Goal: Find specific page/section: Find specific page/section

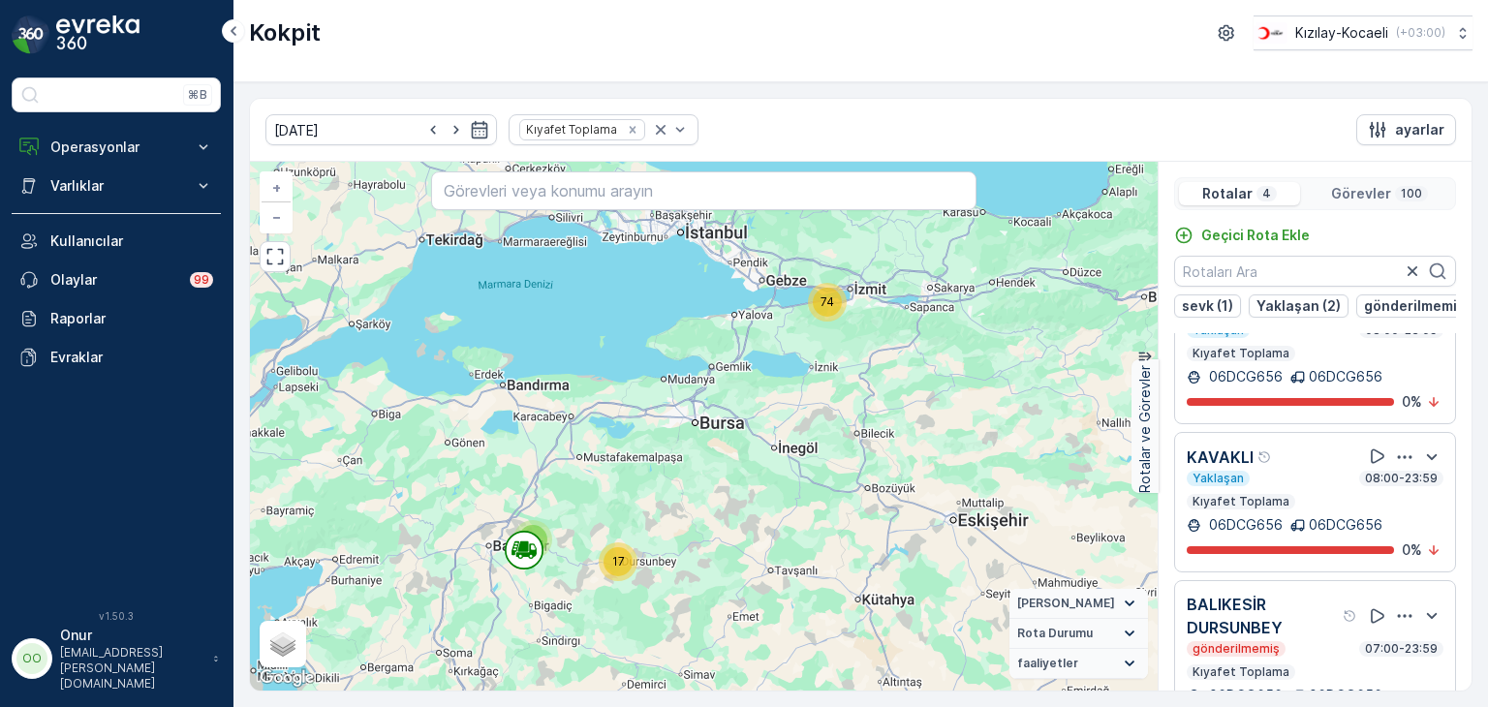
scroll to position [291, 0]
click at [1404, 456] on icon "button" at bounding box center [1404, 456] width 19 height 19
click at [1324, 547] on div "Sil" at bounding box center [1381, 545] width 170 height 27
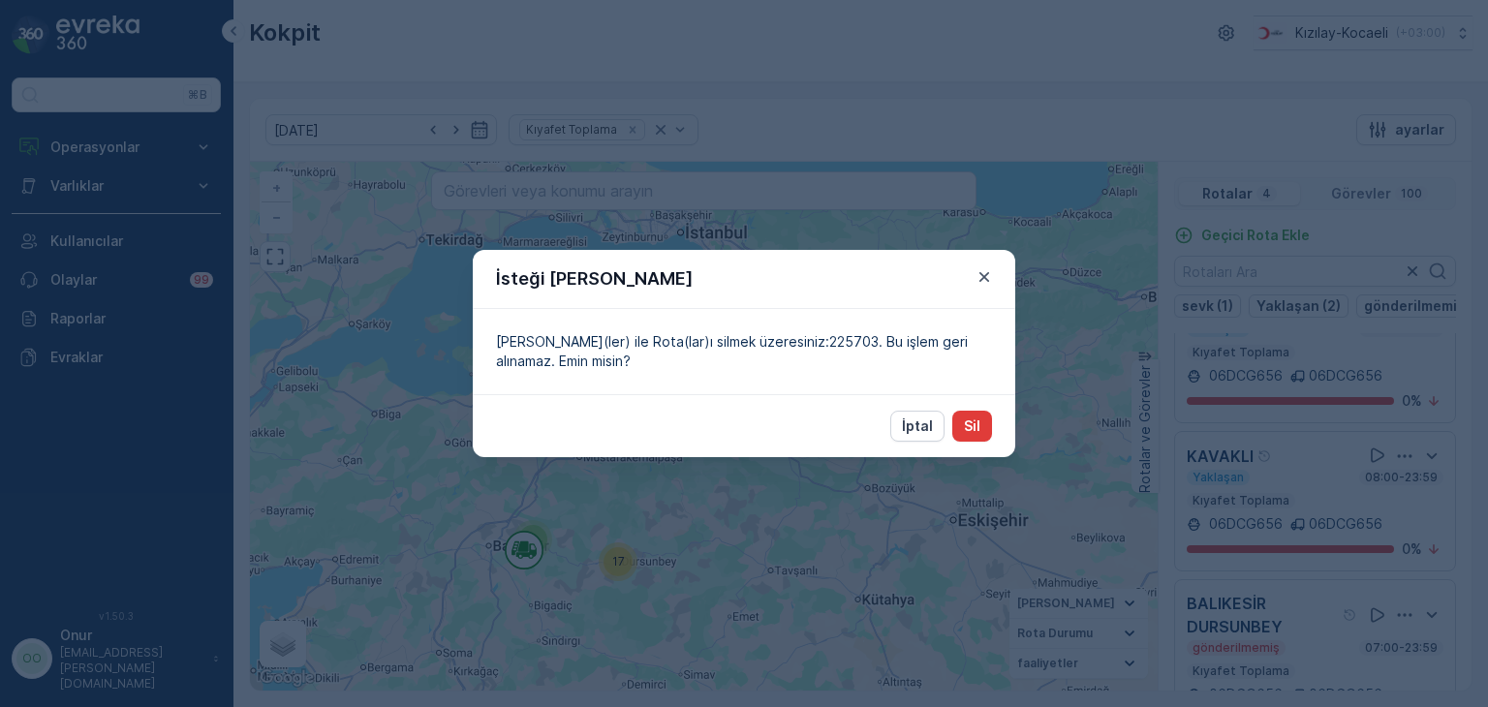
click at [974, 427] on p "Sil" at bounding box center [972, 426] width 16 height 19
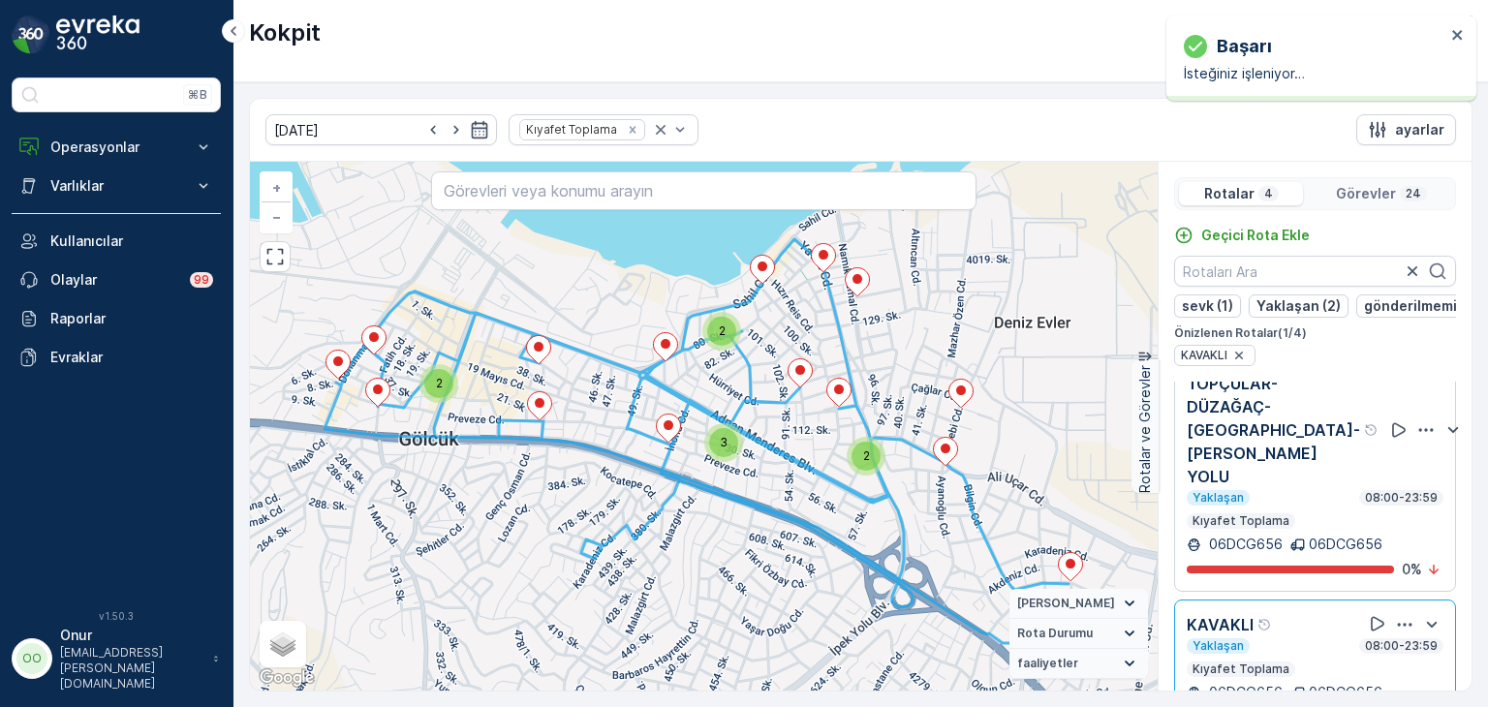
scroll to position [74, 0]
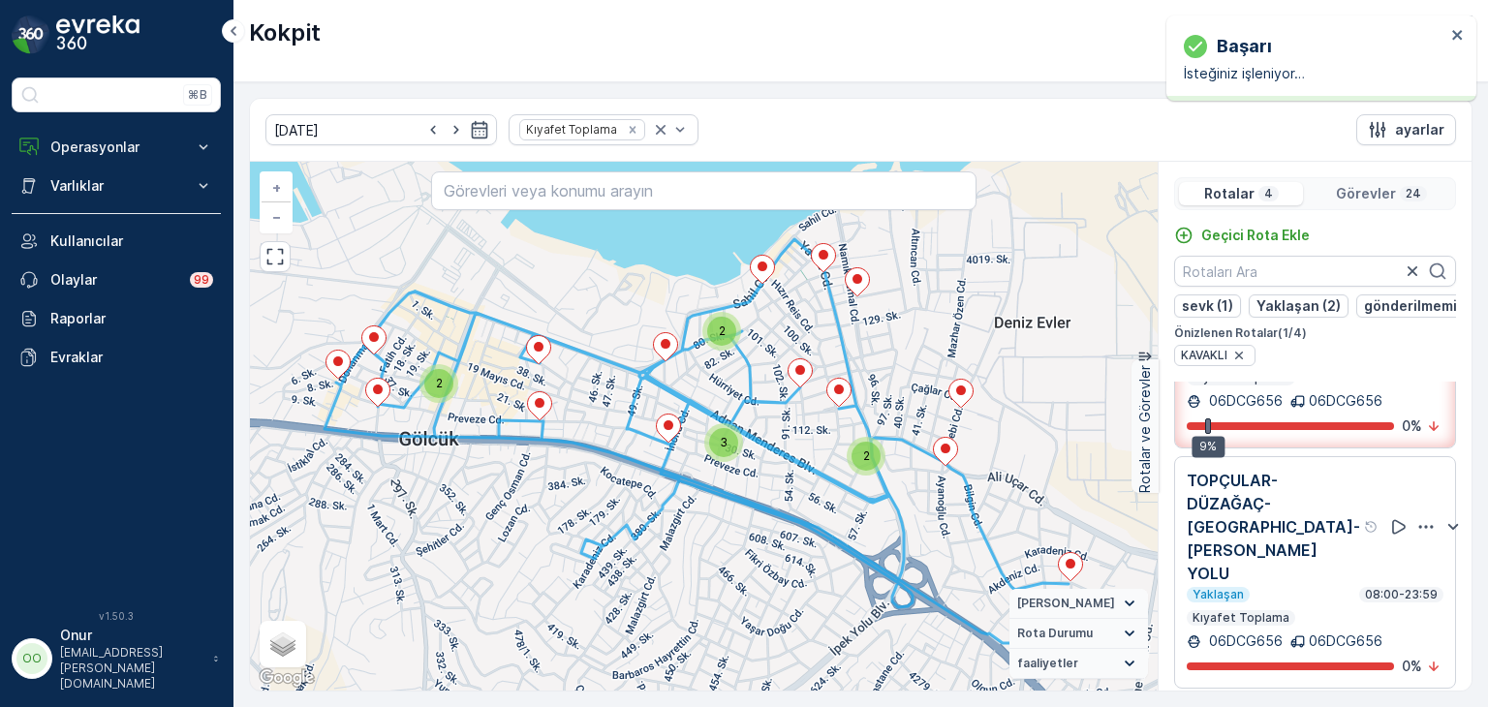
click at [1417, 537] on icon "button" at bounding box center [1426, 526] width 19 height 19
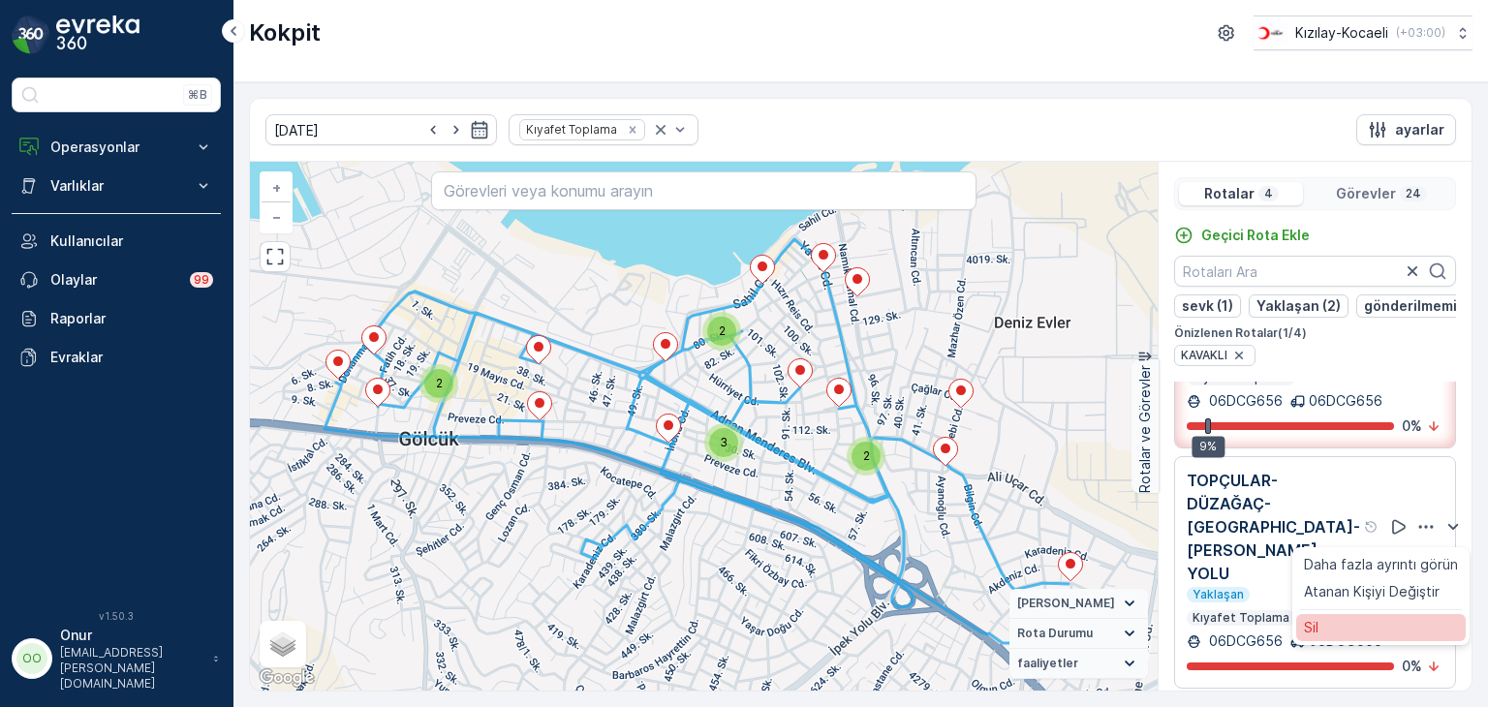
click at [1321, 632] on div "Sil" at bounding box center [1381, 627] width 170 height 27
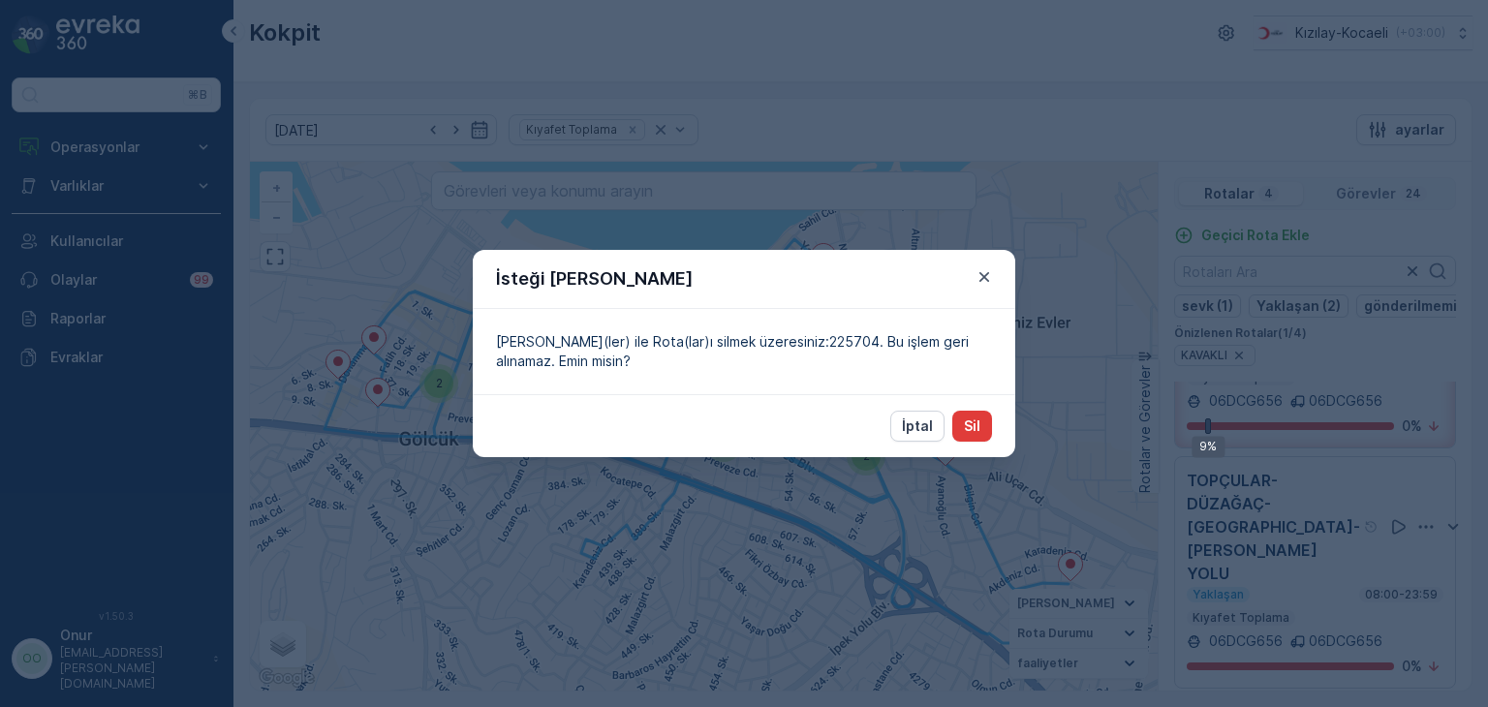
click at [980, 423] on p "Sil" at bounding box center [972, 426] width 16 height 19
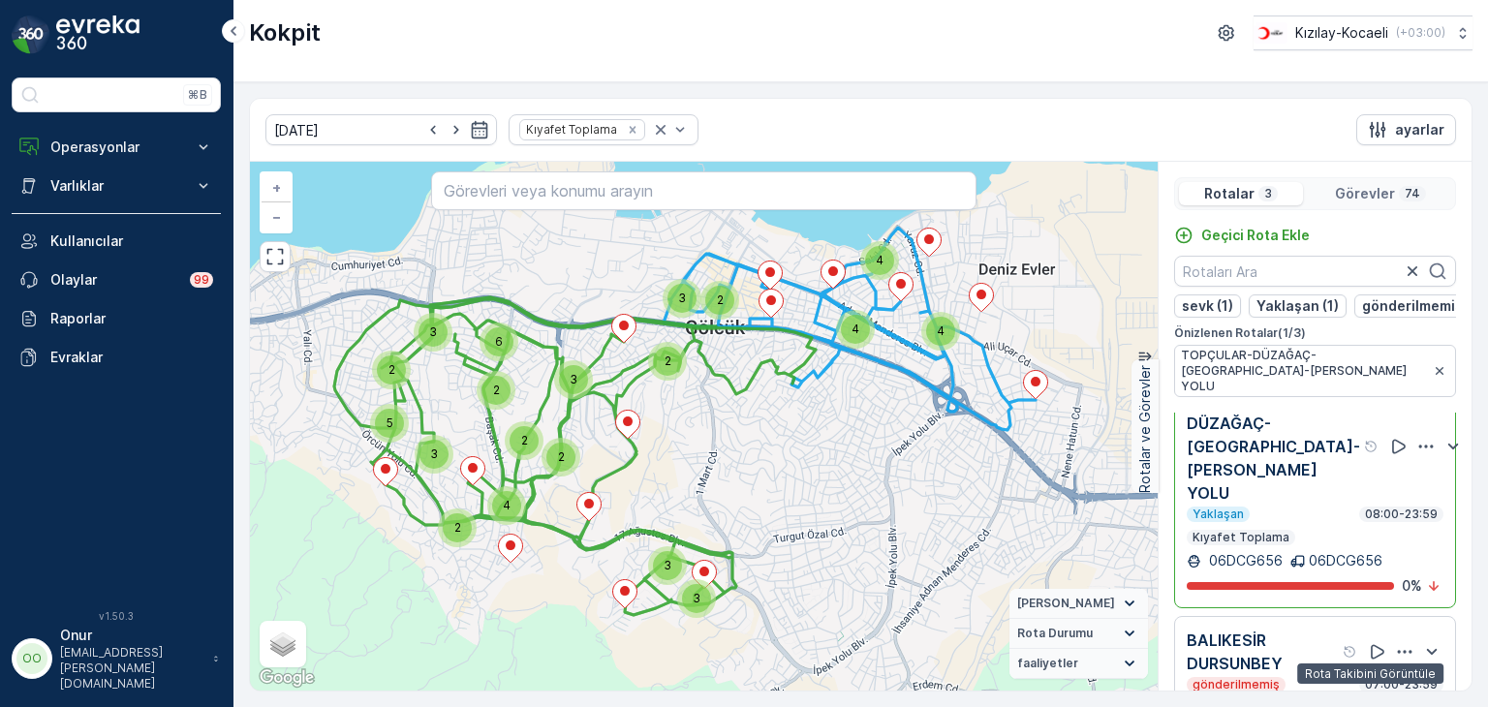
scroll to position [194, 0]
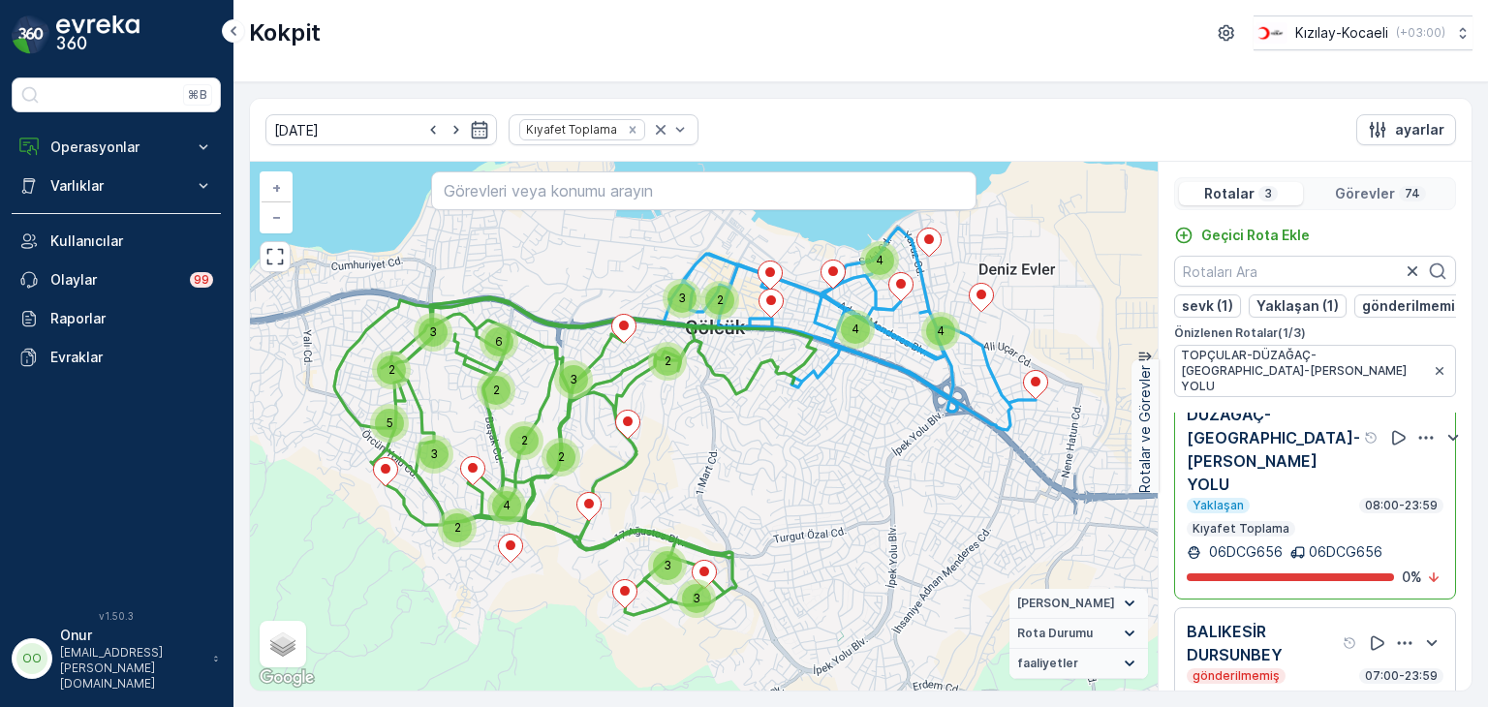
click at [1417, 447] on icon "button" at bounding box center [1426, 437] width 19 height 19
click at [1326, 539] on div "Sil" at bounding box center [1381, 539] width 170 height 27
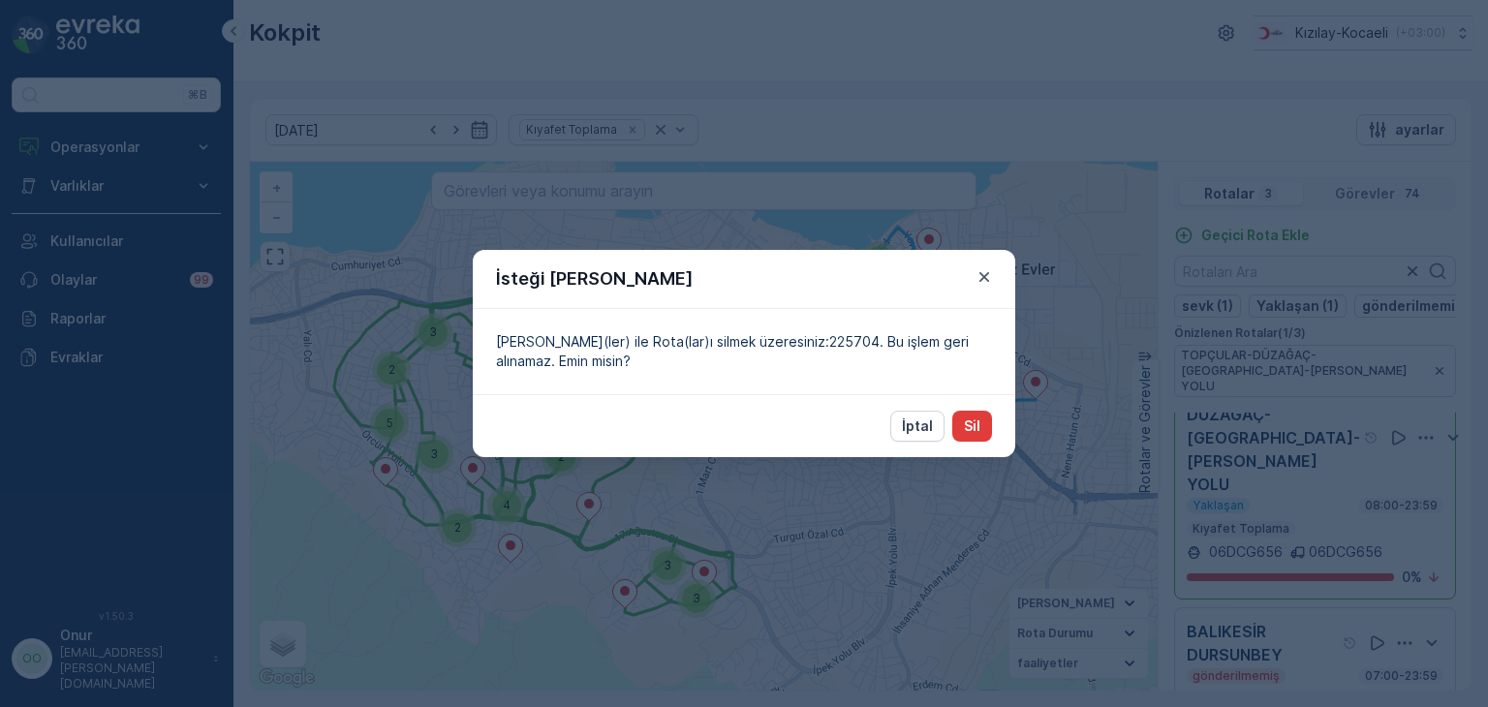
click at [975, 424] on p "Sil" at bounding box center [972, 426] width 16 height 19
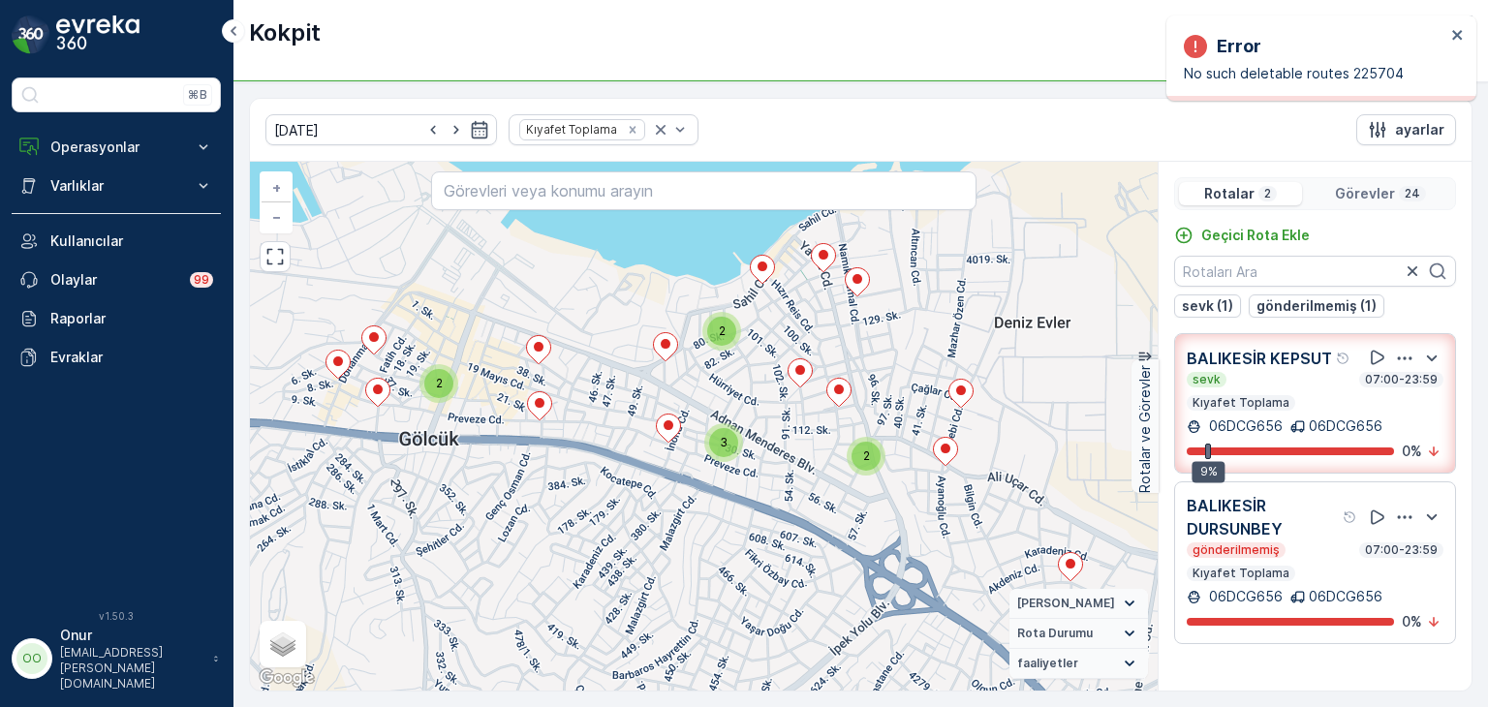
scroll to position [0, 0]
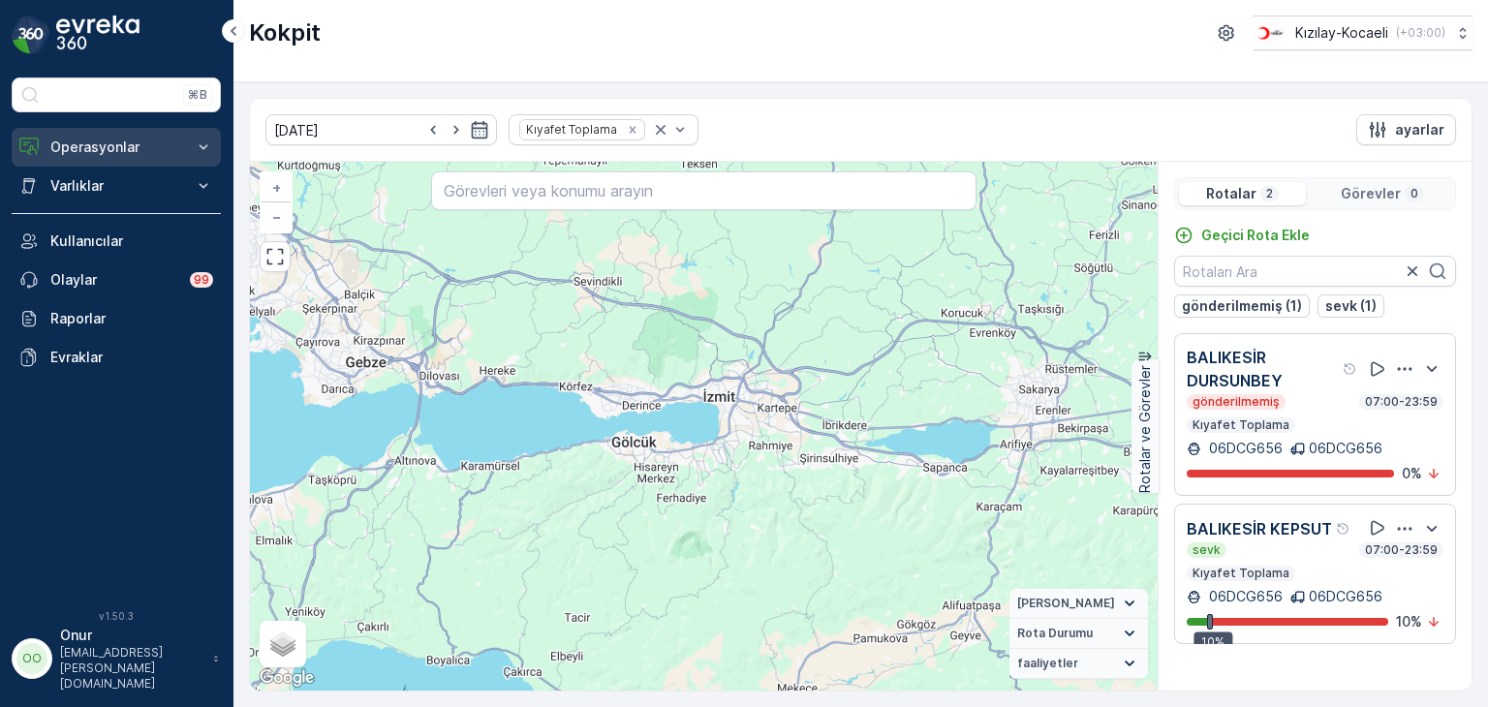
click at [153, 150] on p "Operasyonlar" at bounding box center [116, 147] width 132 height 19
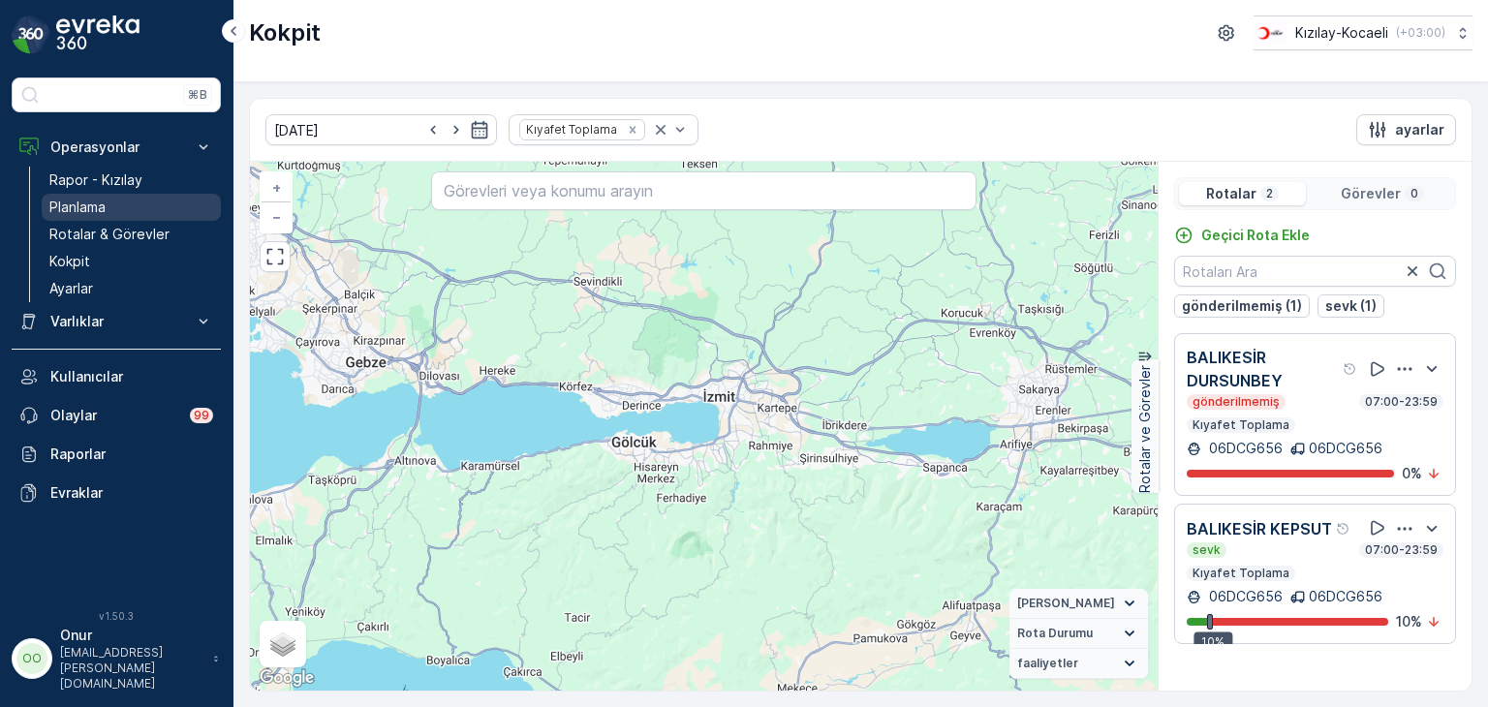
click at [101, 210] on p "Planlama" at bounding box center [77, 207] width 56 height 19
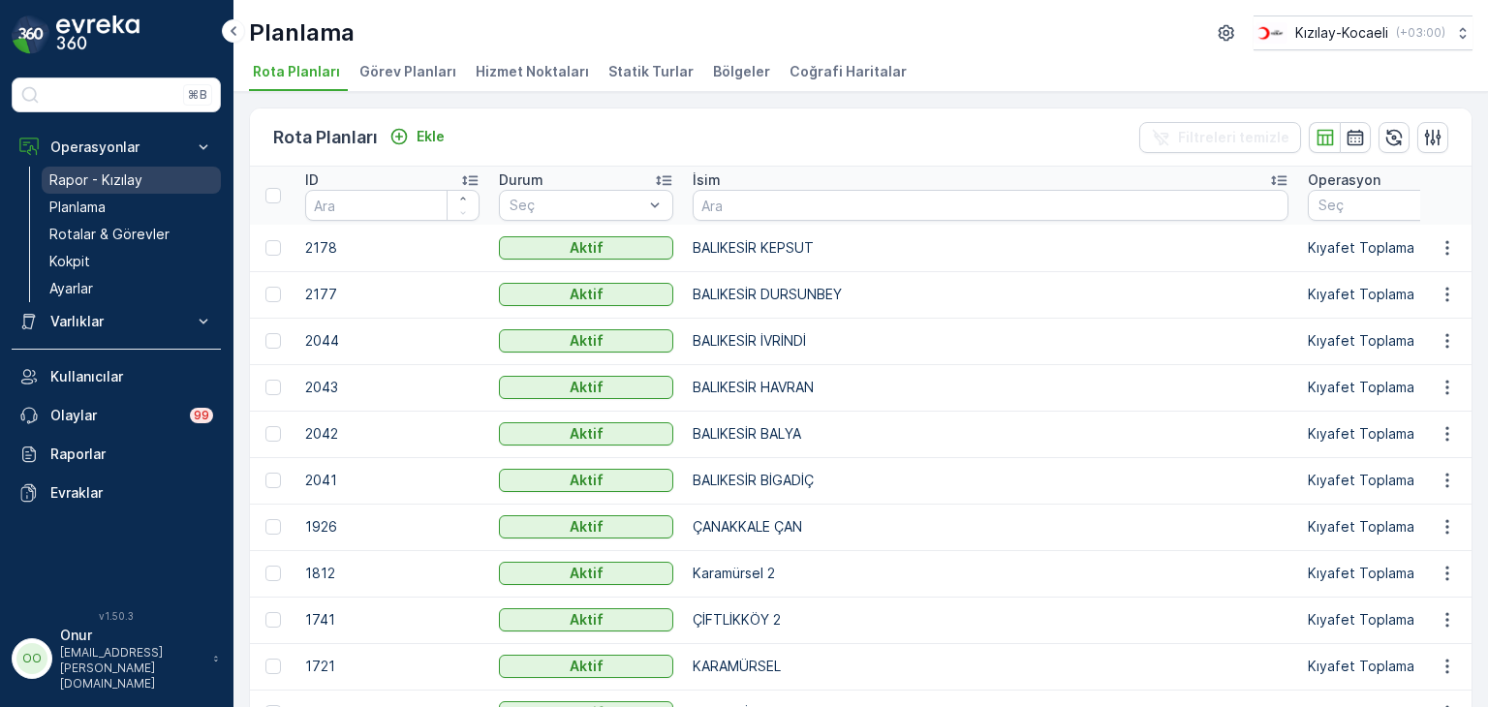
click at [120, 182] on p "Rapor - Kızılay" at bounding box center [95, 180] width 93 height 19
